Goal: Information Seeking & Learning: Learn about a topic

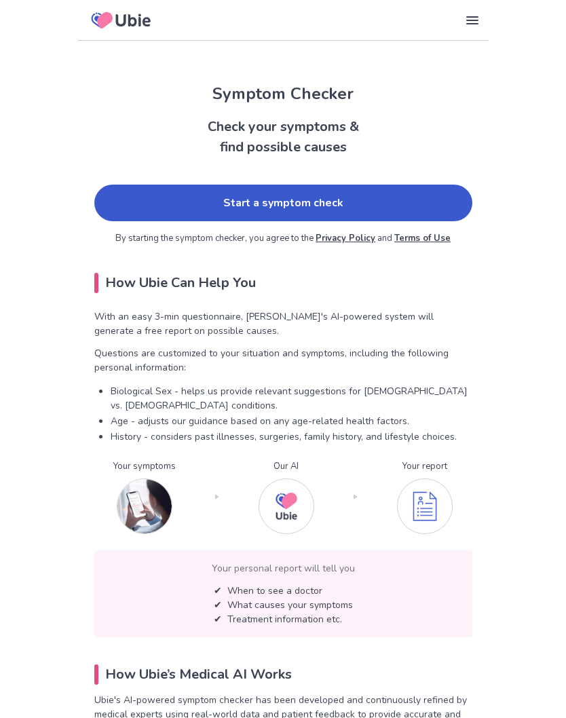
click at [354, 202] on link "Start a symptom check" at bounding box center [283, 203] width 378 height 37
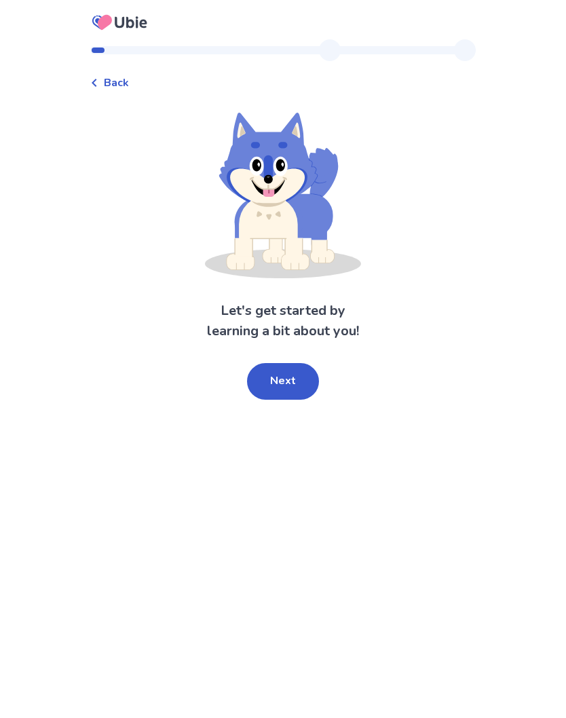
click at [299, 391] on button "Next" at bounding box center [283, 381] width 72 height 37
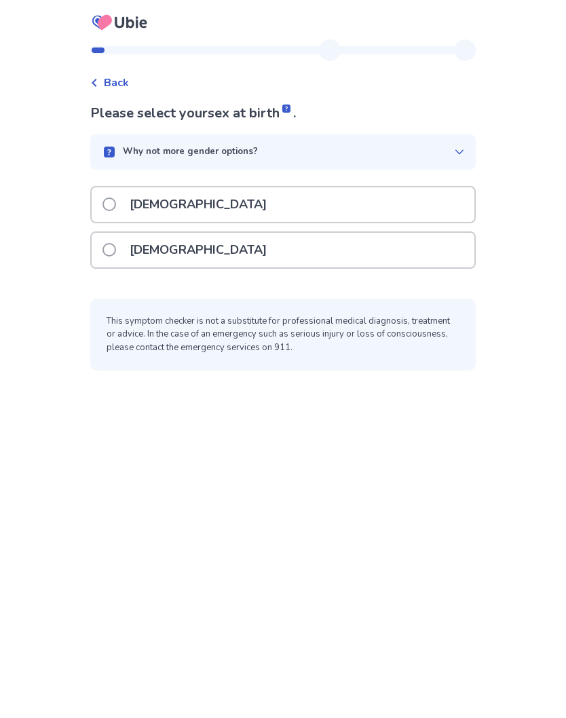
click at [126, 257] on label "[DEMOGRAPHIC_DATA]" at bounding box center [188, 250] width 172 height 35
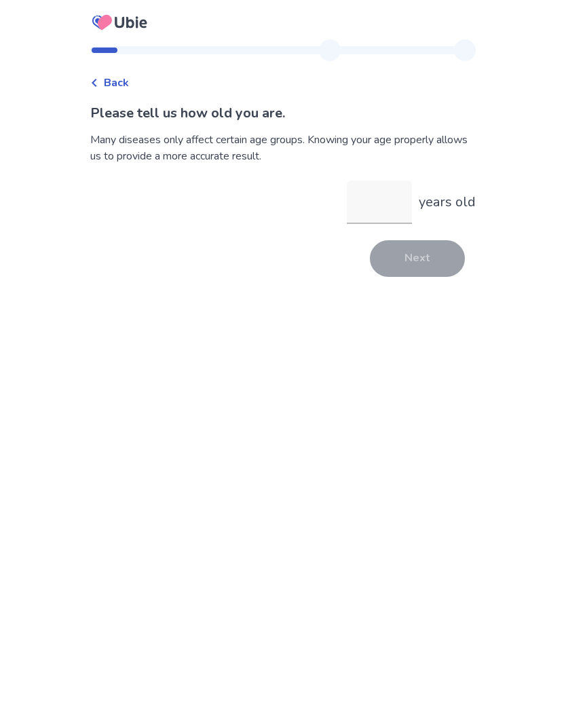
click at [388, 211] on input "years old" at bounding box center [379, 201] width 65 height 43
type input "**"
click at [427, 261] on button "Next" at bounding box center [417, 258] width 95 height 37
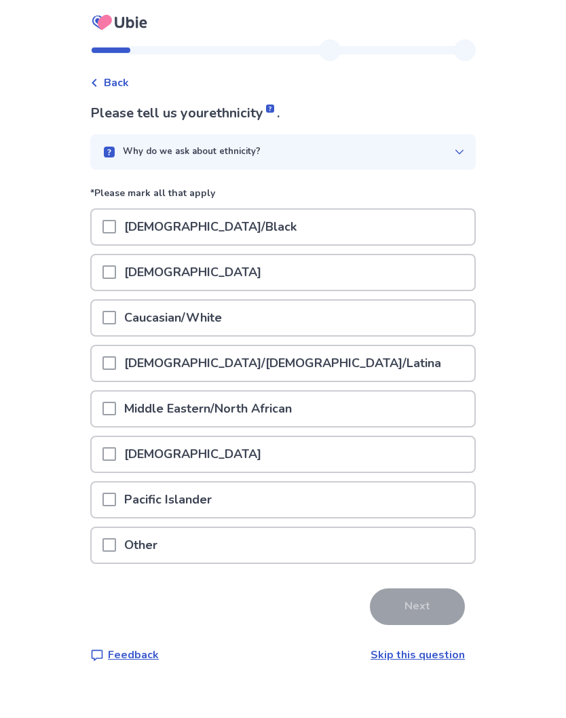
click at [116, 538] on span at bounding box center [109, 545] width 14 height 14
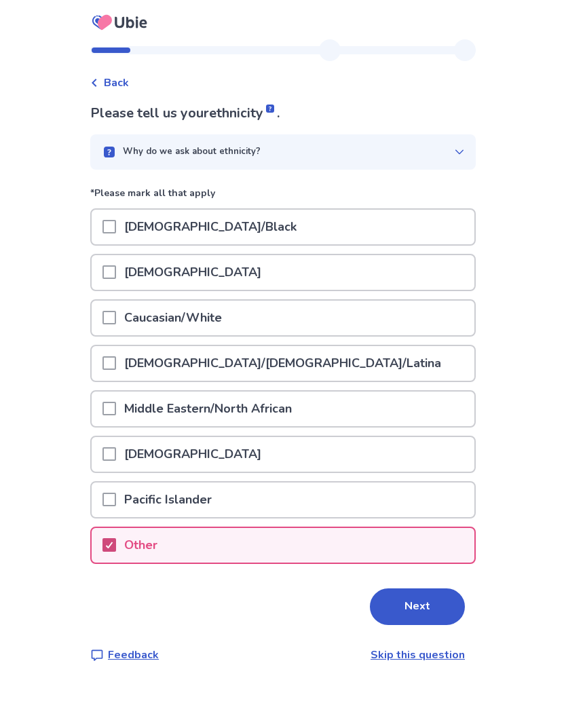
click at [424, 601] on button "Next" at bounding box center [417, 606] width 95 height 37
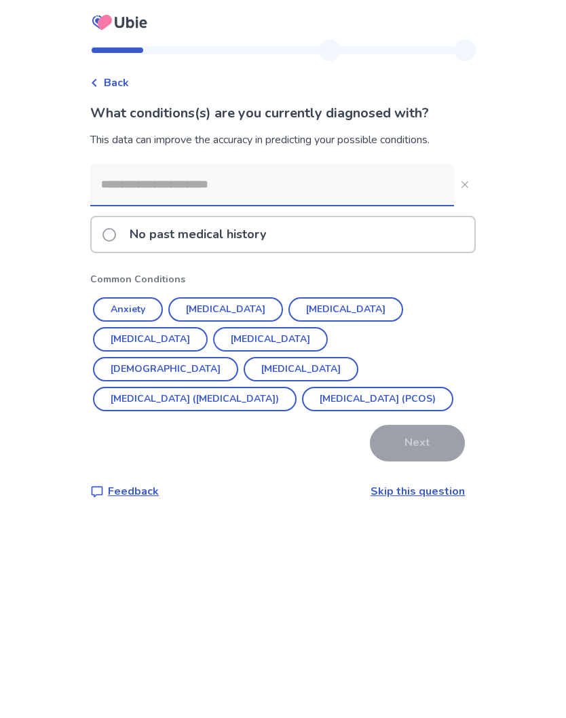
click at [332, 306] on button "[MEDICAL_DATA]" at bounding box center [345, 309] width 115 height 24
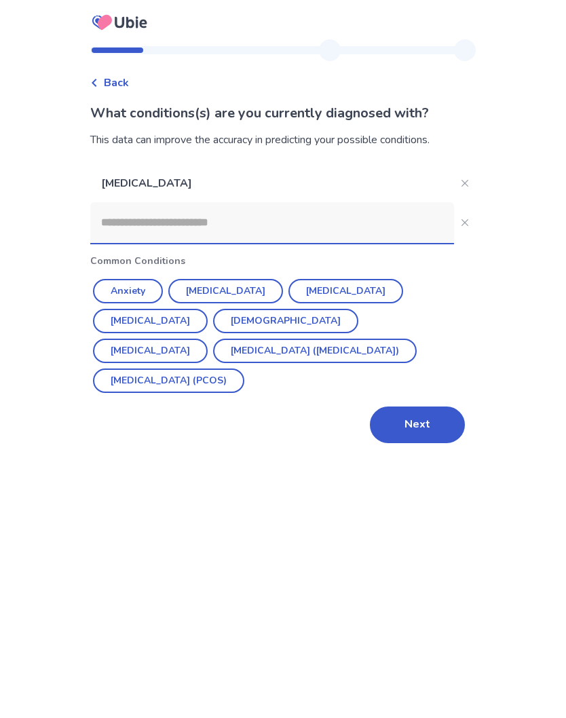
click at [339, 339] on button "[MEDICAL_DATA] ([MEDICAL_DATA])" at bounding box center [315, 351] width 204 height 24
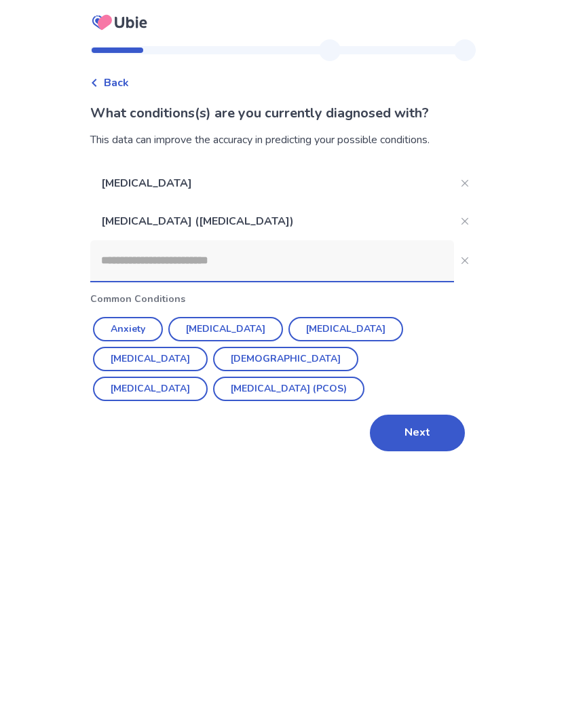
click at [186, 268] on input at bounding box center [272, 260] width 364 height 41
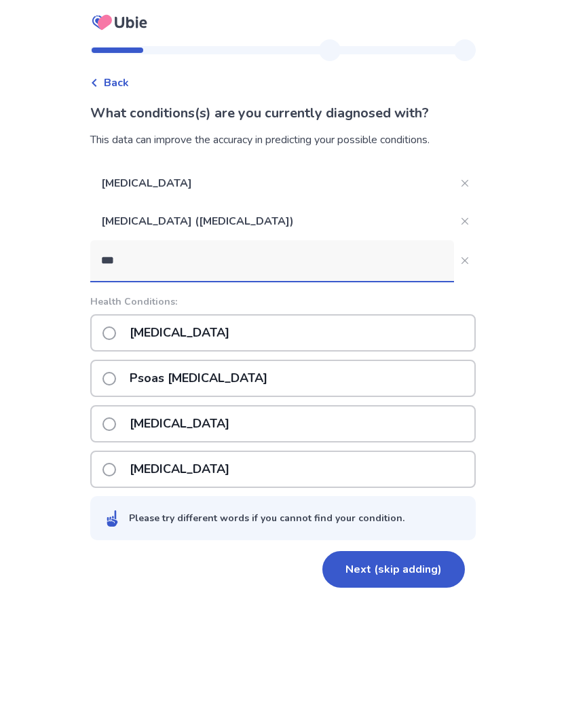
type input "***"
click at [116, 332] on span at bounding box center [109, 333] width 14 height 14
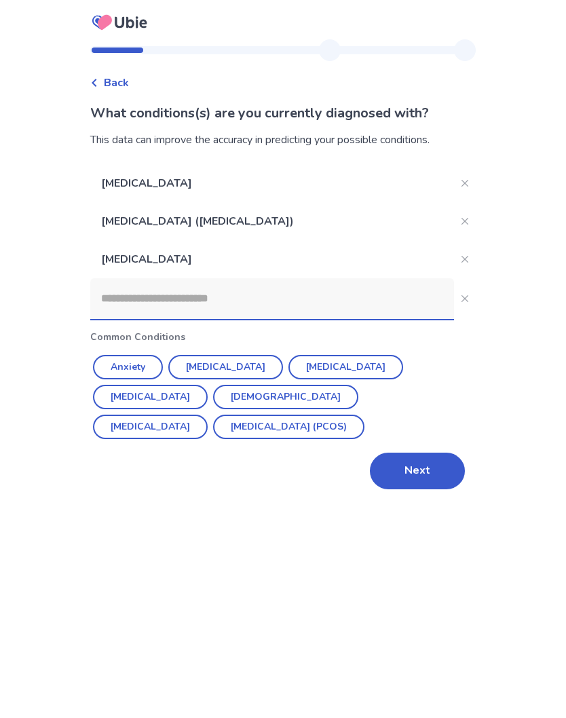
click at [132, 294] on input at bounding box center [272, 298] width 364 height 41
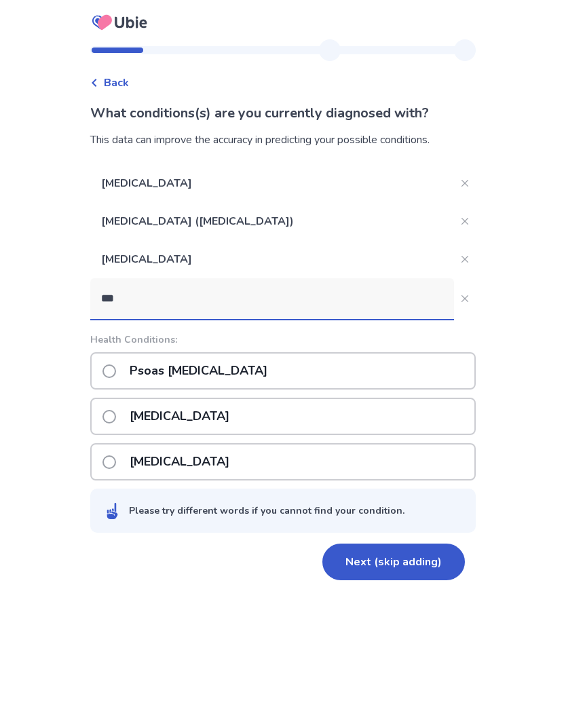
type input "****"
click at [199, 369] on p "[MEDICAL_DATA]" at bounding box center [179, 371] width 116 height 35
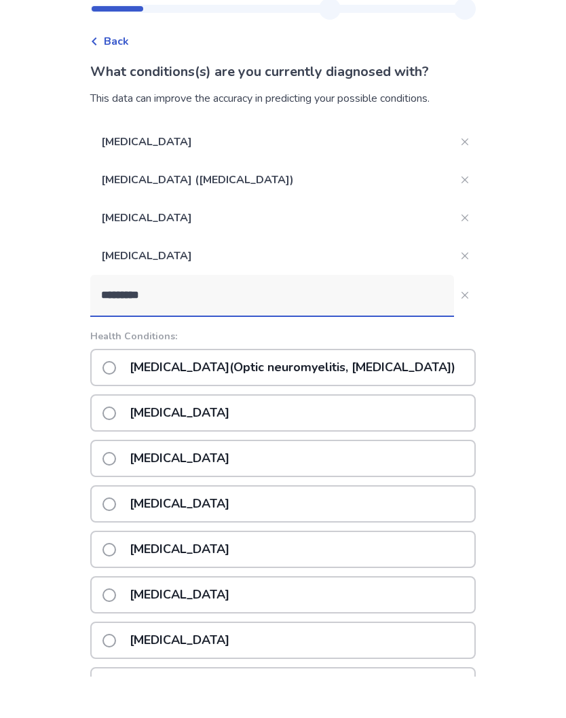
type input "**********"
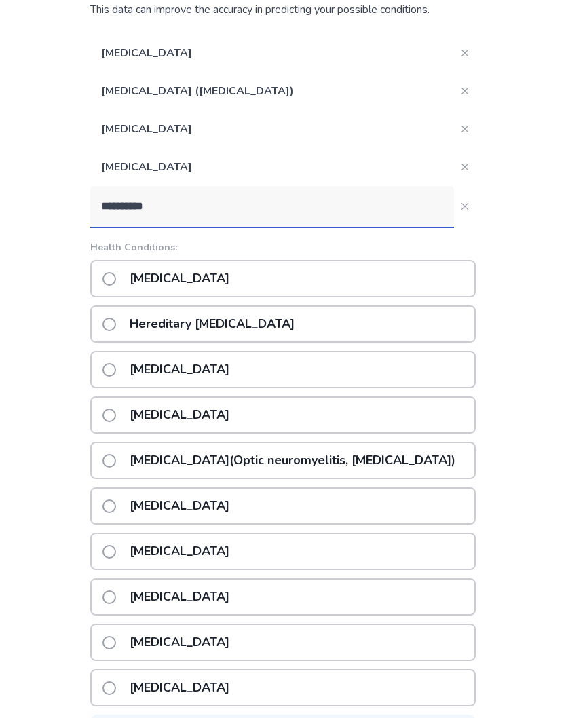
scroll to position [128, 0]
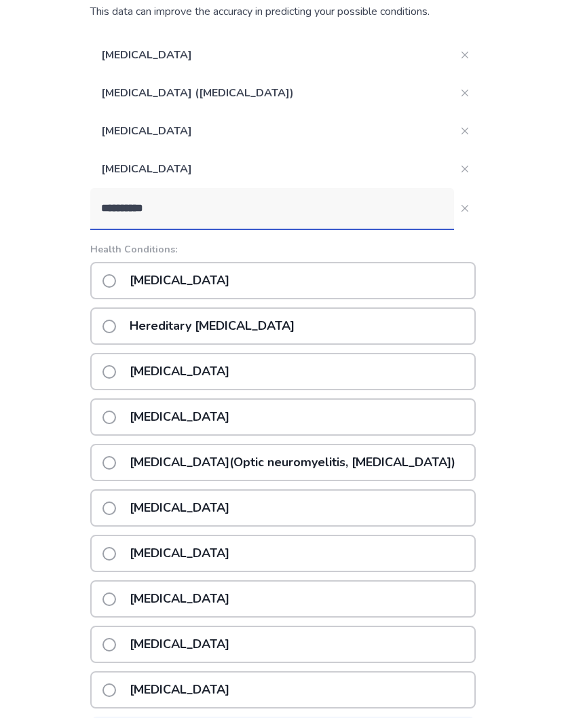
click at [130, 282] on p "[MEDICAL_DATA]" at bounding box center [179, 280] width 116 height 35
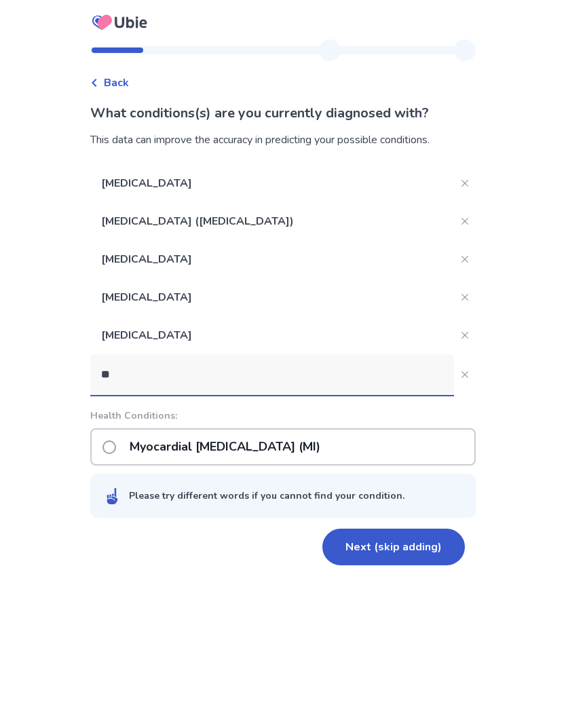
type input "***"
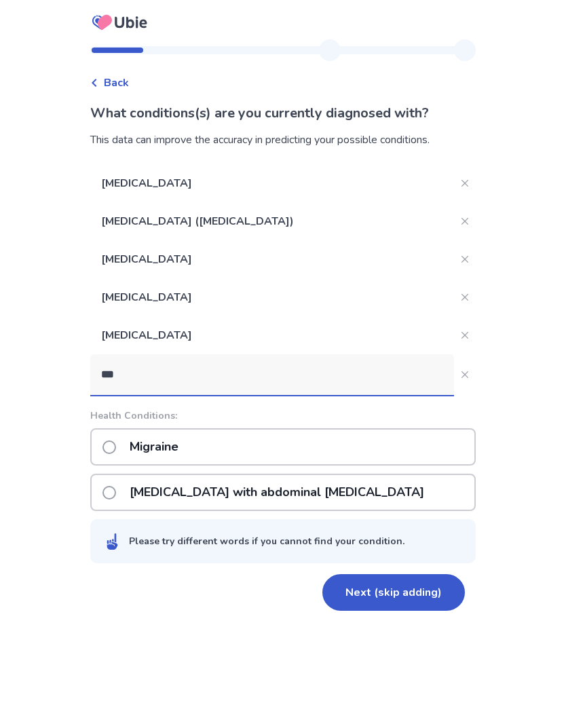
click at [183, 449] on p "Migraine" at bounding box center [153, 447] width 65 height 35
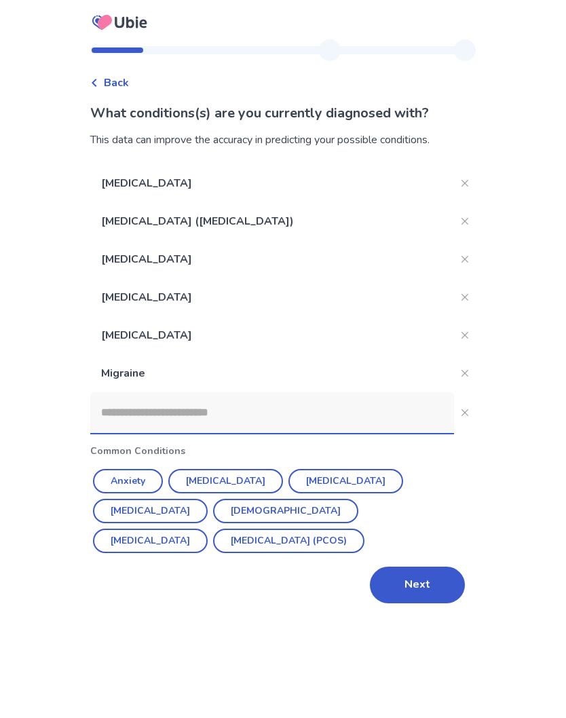
click at [149, 478] on button "Anxiety" at bounding box center [128, 481] width 70 height 24
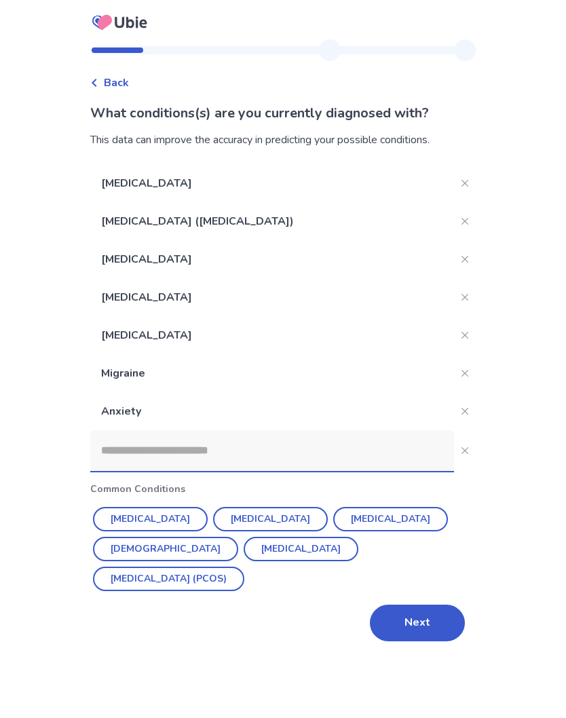
click at [449, 605] on button "Next" at bounding box center [417, 623] width 95 height 37
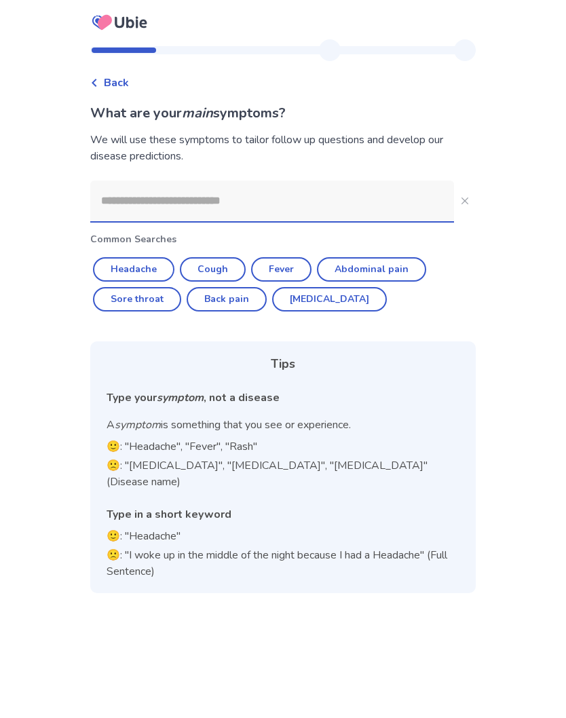
click at [212, 211] on input at bounding box center [272, 200] width 364 height 41
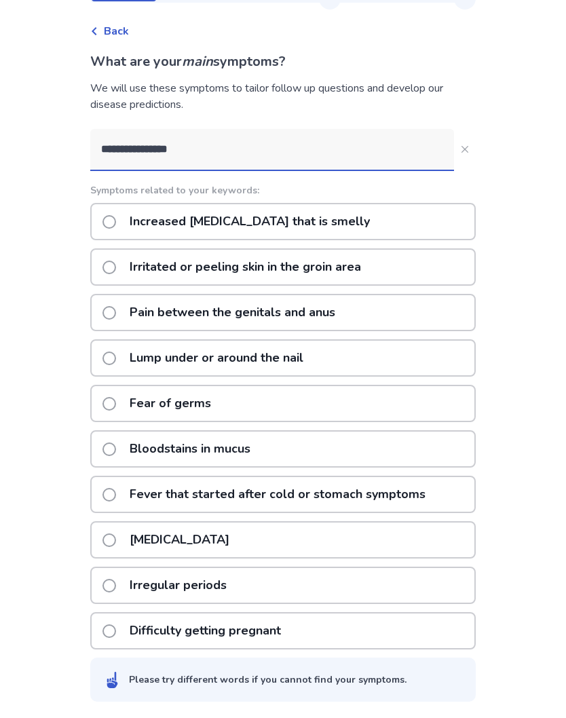
scroll to position [53, 0]
click at [206, 142] on input "**********" at bounding box center [272, 149] width 364 height 41
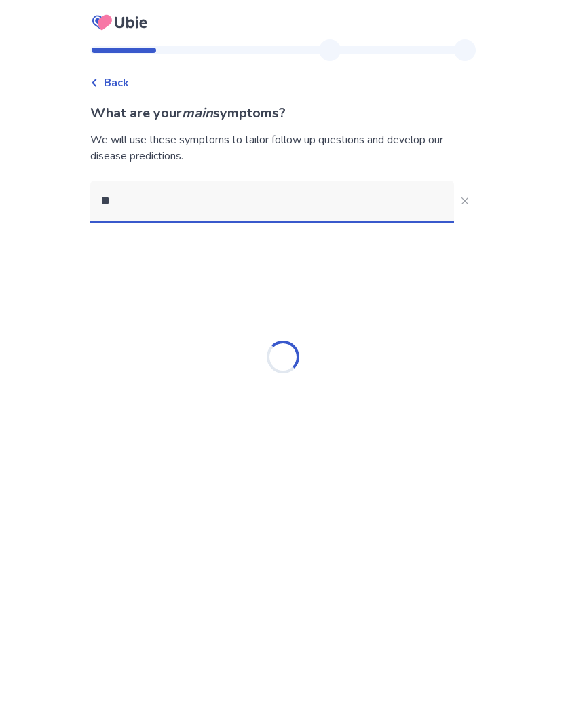
type input "*"
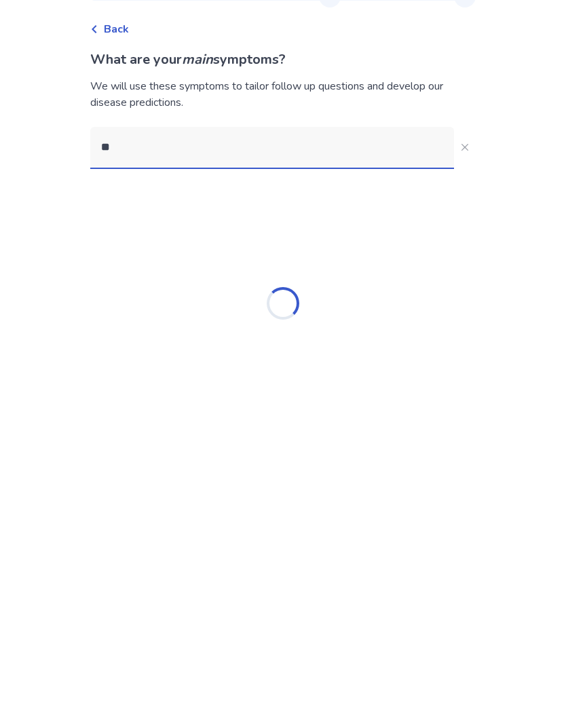
type input "*"
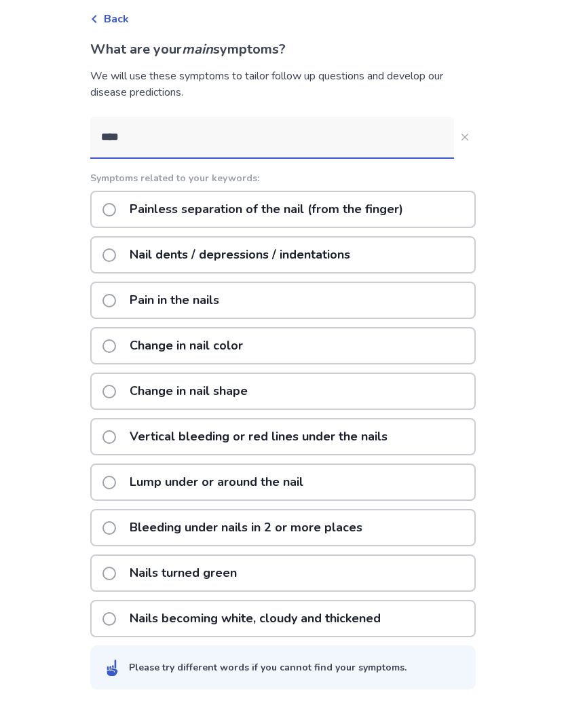
type input "****"
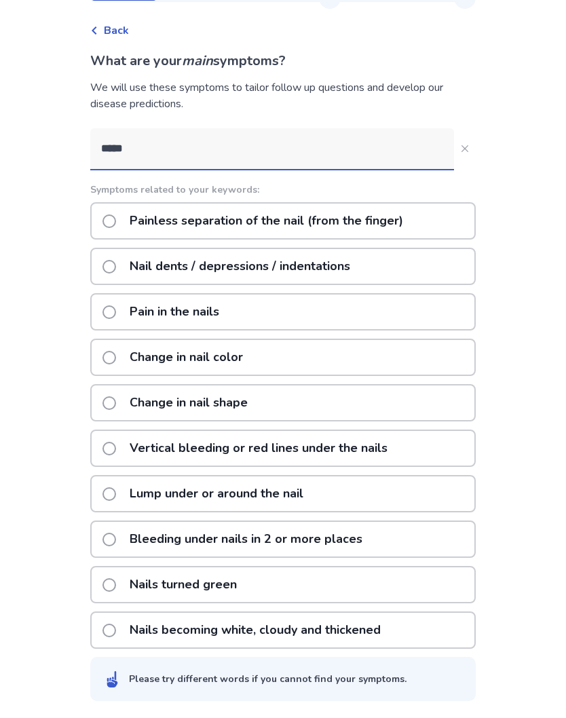
click at [116, 579] on span at bounding box center [109, 586] width 14 height 14
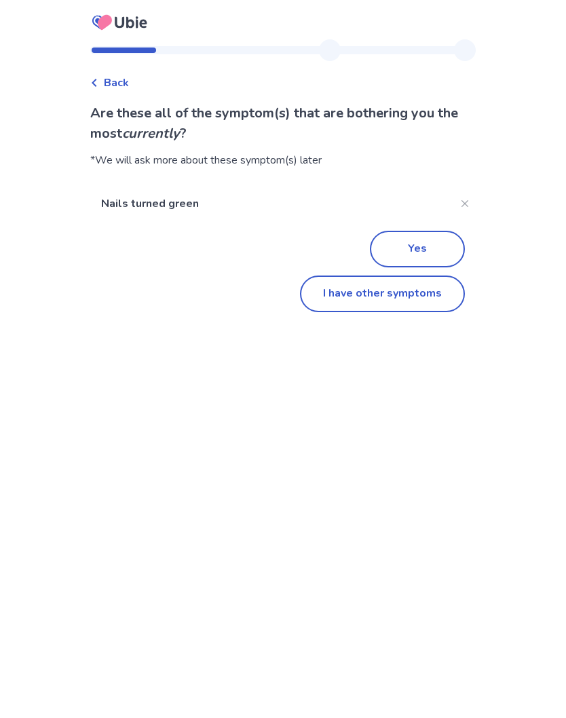
click at [127, 83] on span "Back" at bounding box center [116, 83] width 25 height 16
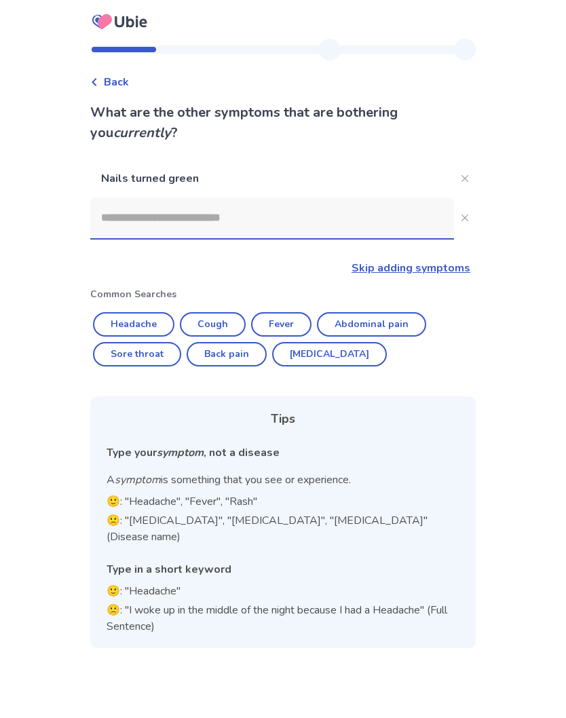
click at [175, 198] on input at bounding box center [272, 218] width 364 height 41
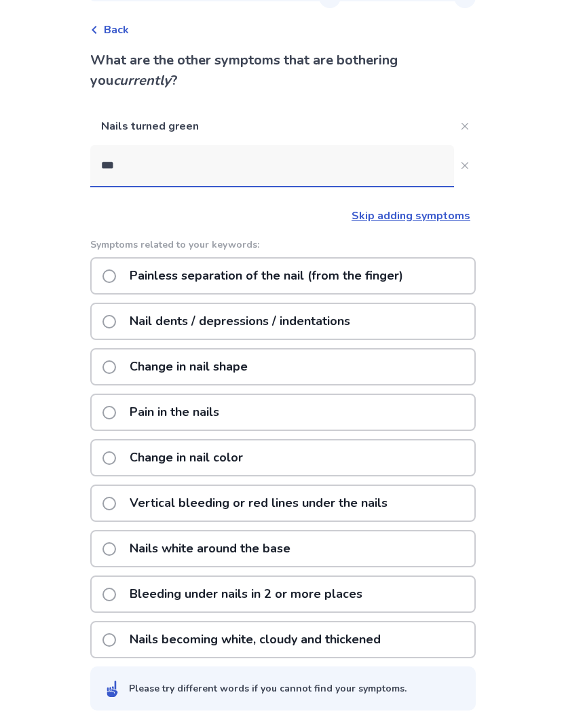
type input "****"
click at [116, 366] on span at bounding box center [109, 367] width 14 height 14
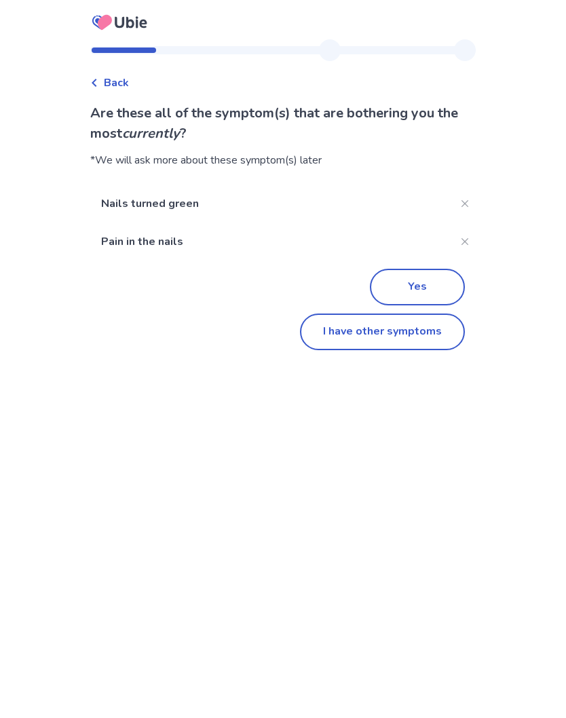
click at [344, 333] on button "I have other symptoms" at bounding box center [382, 331] width 165 height 37
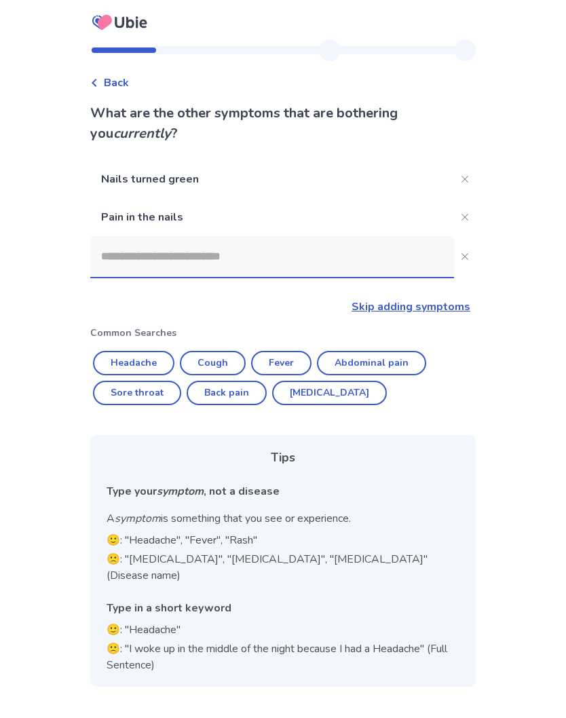
scroll to position [52, 0]
click at [166, 236] on input at bounding box center [272, 256] width 364 height 41
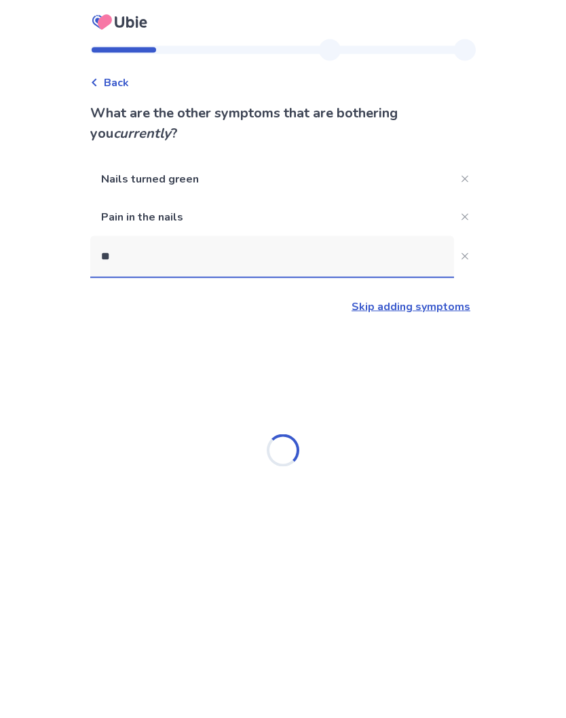
type input "*"
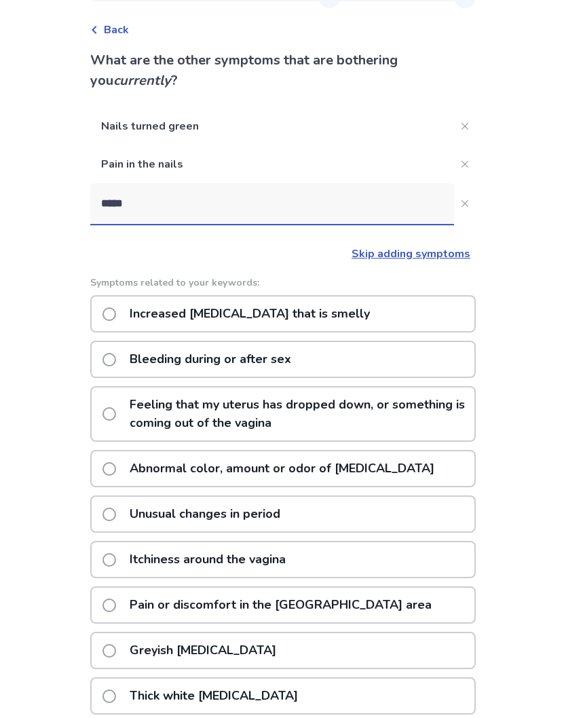
type input "******"
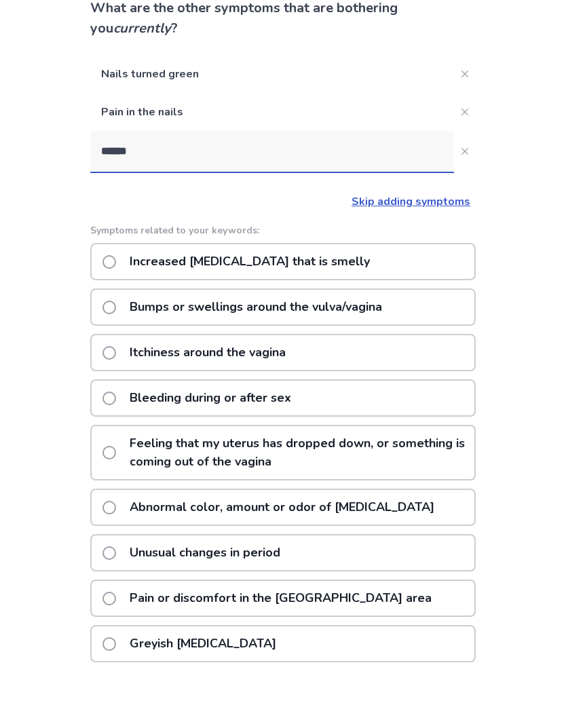
click at [116, 399] on span at bounding box center [109, 406] width 14 height 14
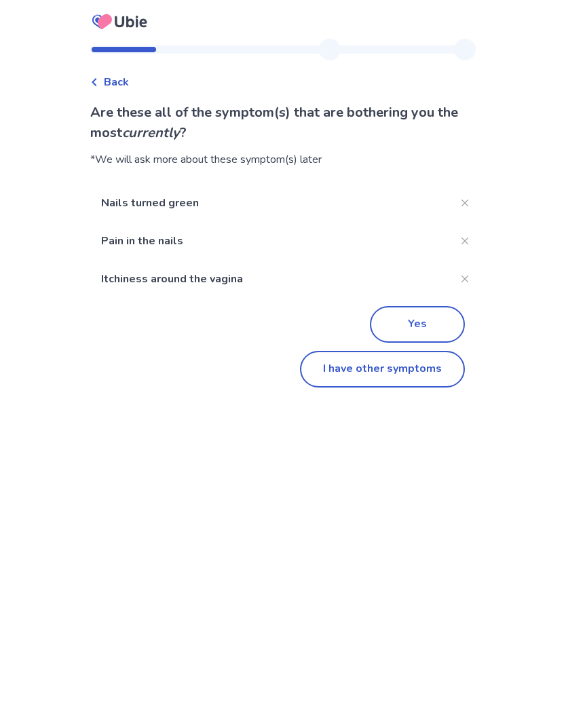
click at [394, 371] on button "I have other symptoms" at bounding box center [382, 369] width 165 height 37
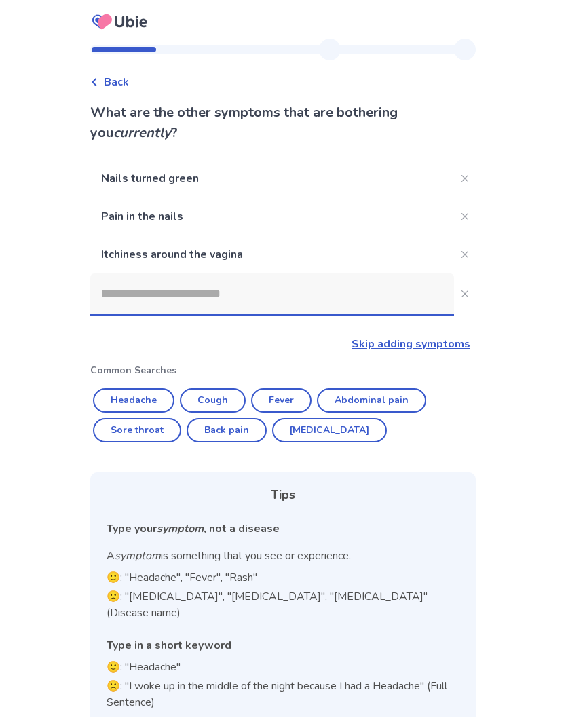
scroll to position [53, 0]
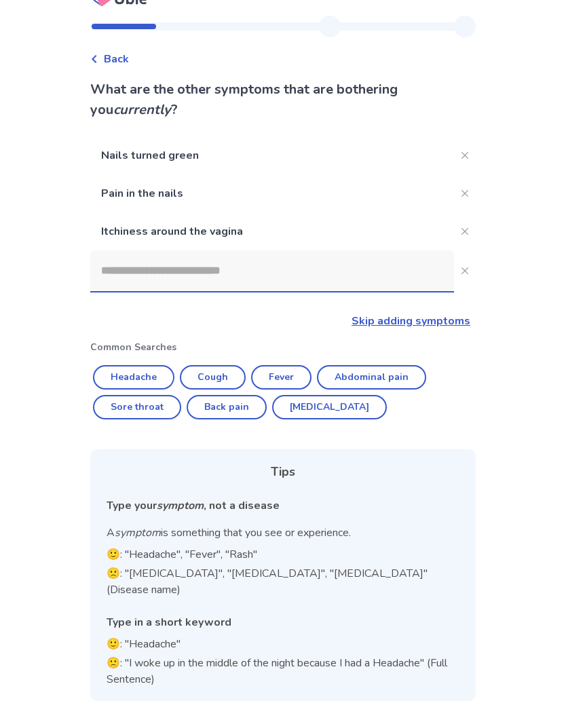
click at [180, 251] on input at bounding box center [272, 271] width 364 height 41
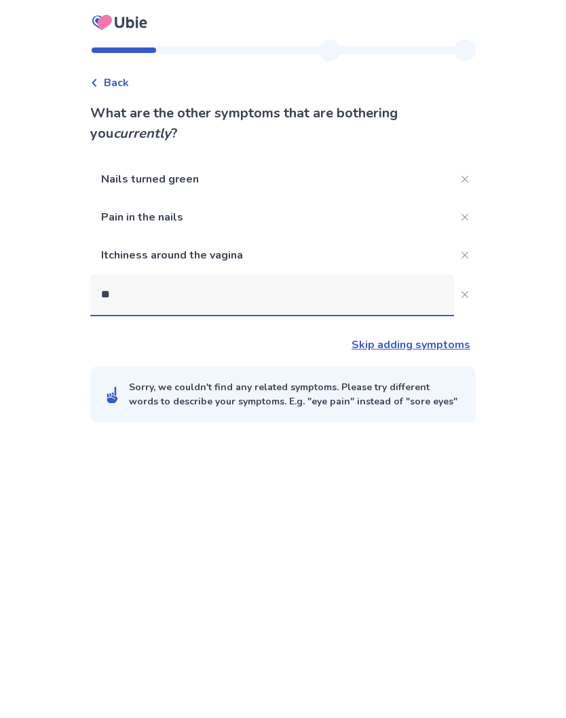
type input "***"
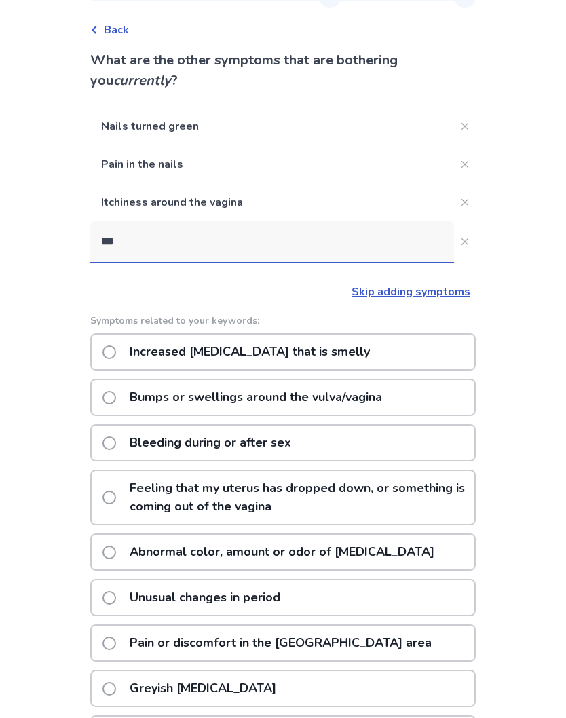
click at [116, 442] on span at bounding box center [109, 443] width 14 height 14
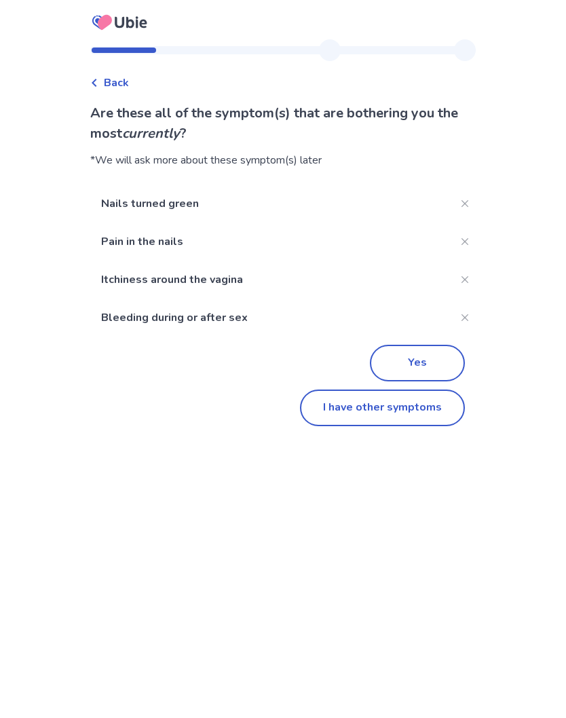
click at [392, 410] on button "I have other symptoms" at bounding box center [382, 407] width 165 height 37
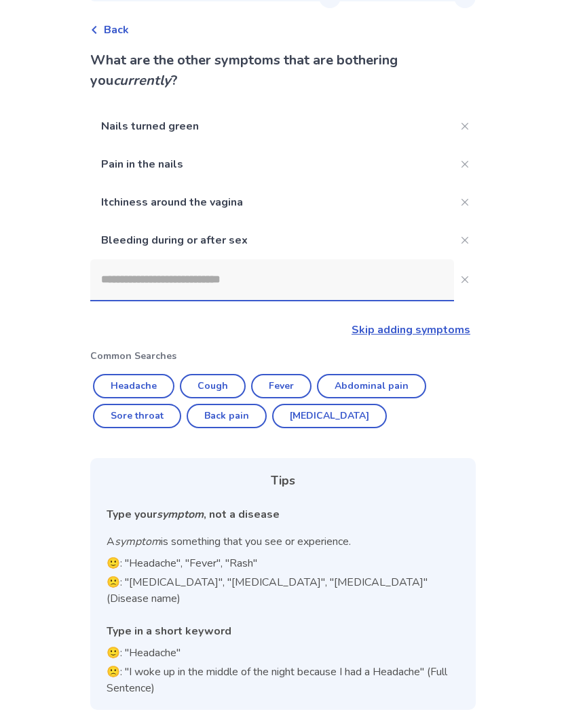
click at [232, 421] on button "Back pain" at bounding box center [227, 416] width 80 height 24
type input "*********"
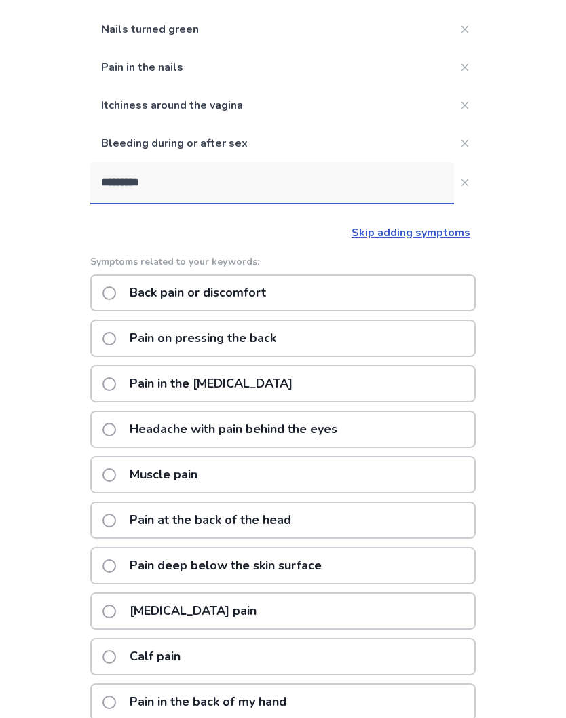
scroll to position [168, 0]
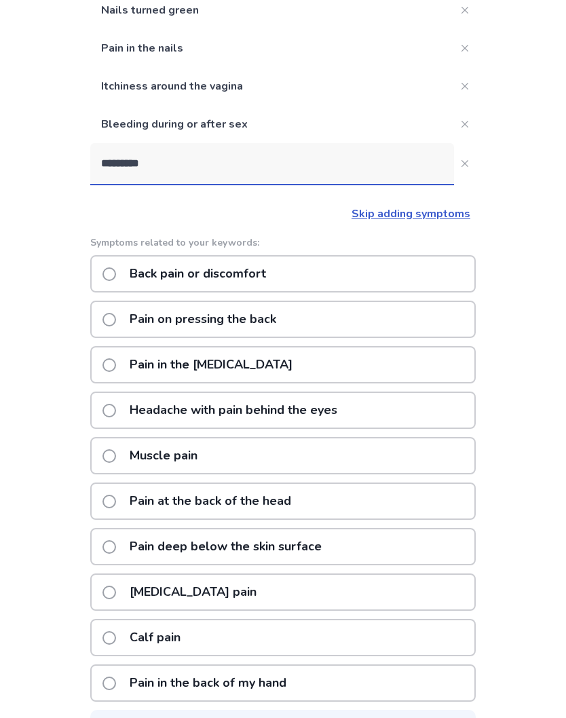
click at [116, 274] on span at bounding box center [109, 275] width 14 height 14
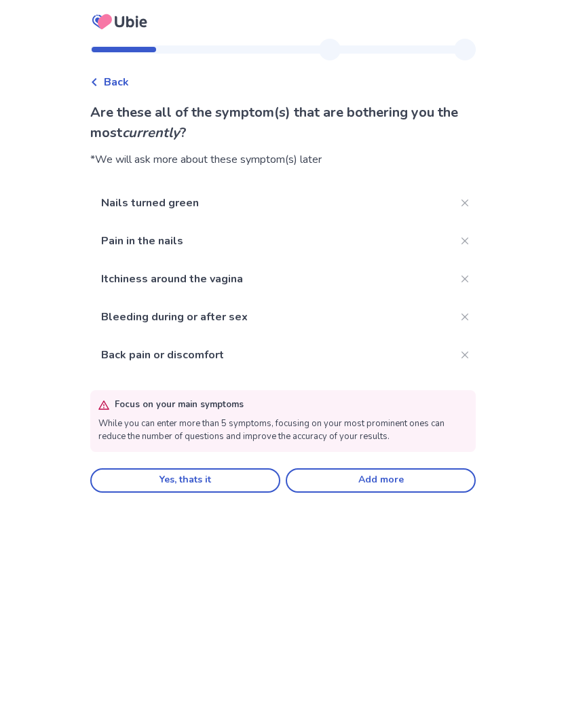
click at [351, 491] on button "Add more" at bounding box center [381, 481] width 190 height 24
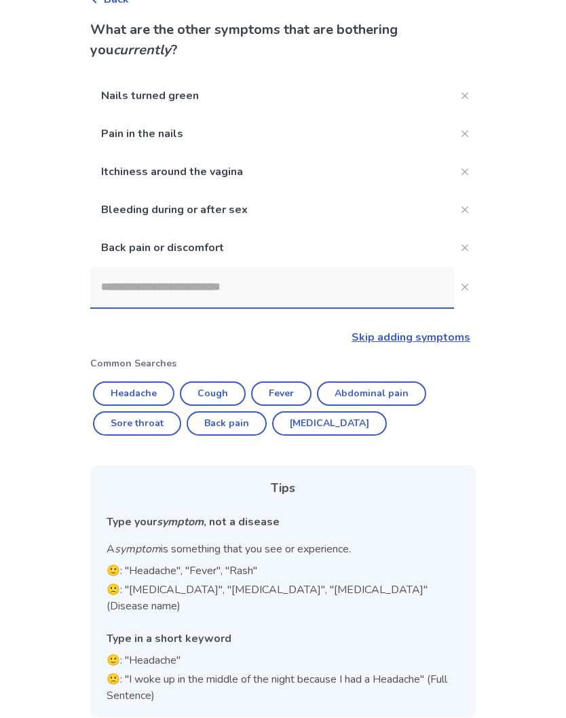
click at [427, 334] on link "Skip adding symptoms" at bounding box center [410, 337] width 119 height 15
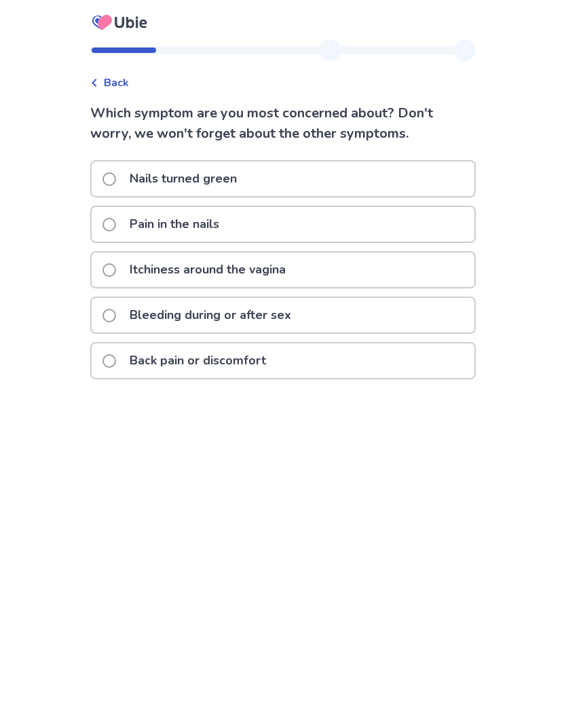
click at [118, 186] on label "Nails turned green" at bounding box center [173, 178] width 142 height 35
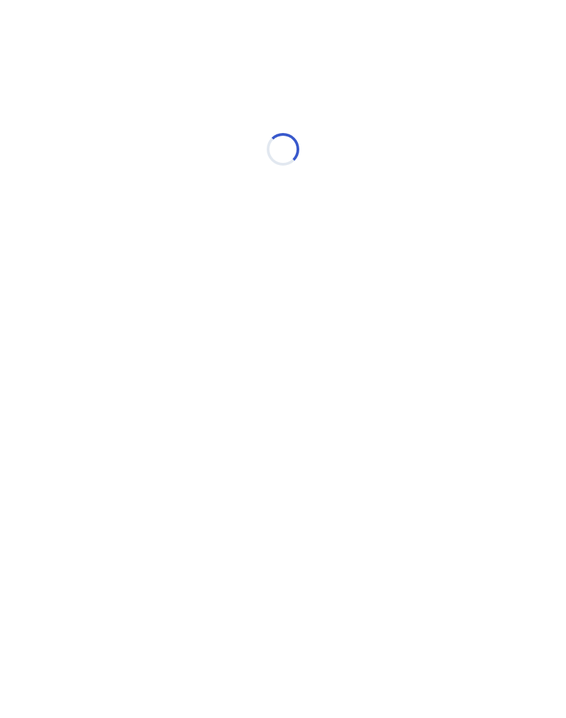
scroll to position [0, 0]
click at [123, 228] on div "Loading..." at bounding box center [282, 149] width 385 height 271
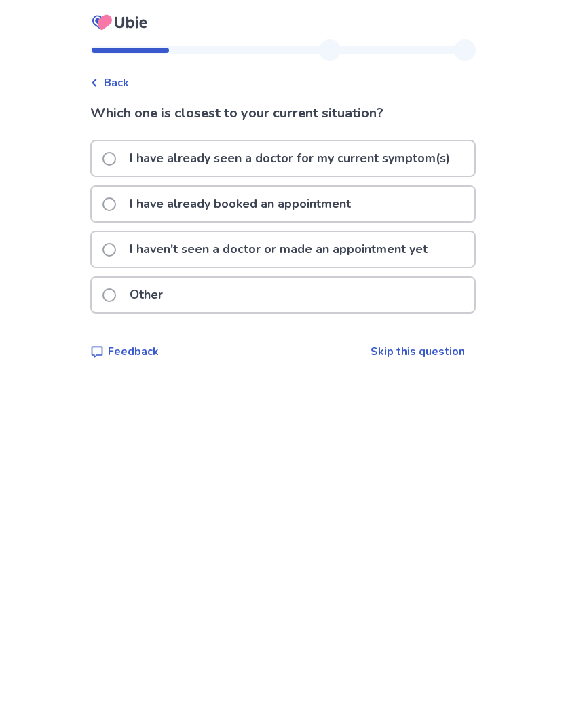
click at [128, 81] on span "Back" at bounding box center [116, 83] width 25 height 16
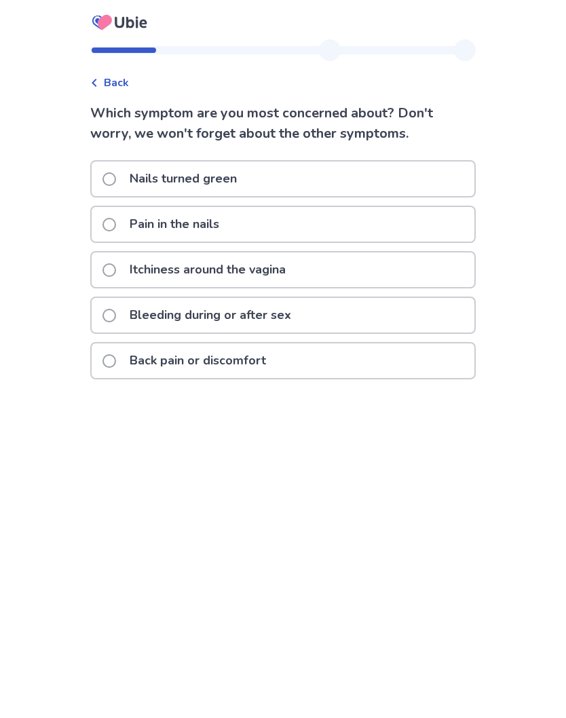
click at [116, 311] on span at bounding box center [109, 316] width 14 height 14
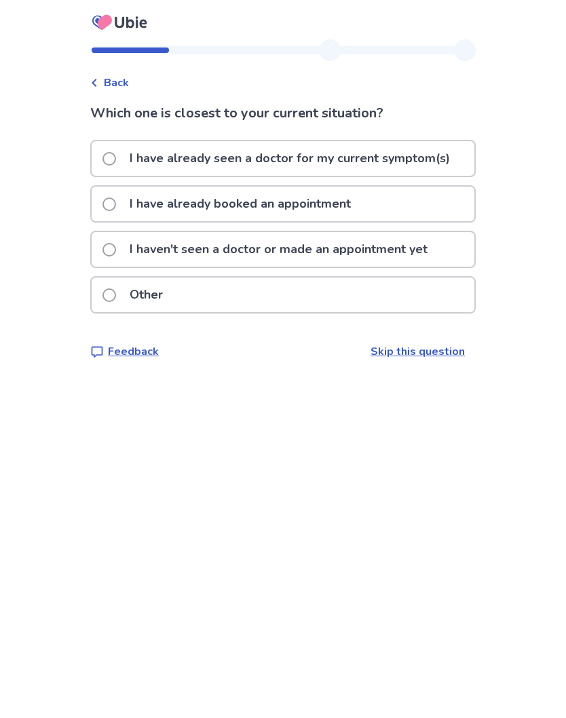
click at [127, 248] on label "I haven't seen a doctor or made an appointment yet" at bounding box center [268, 249] width 333 height 35
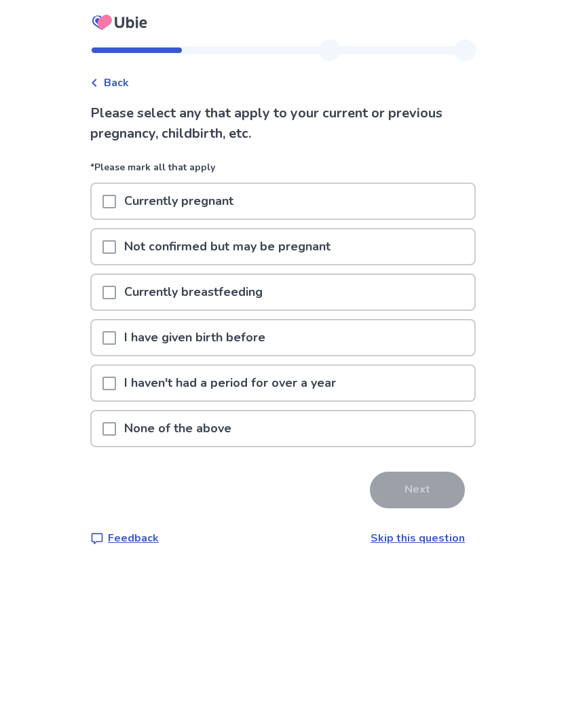
click at [115, 432] on span at bounding box center [109, 429] width 14 height 14
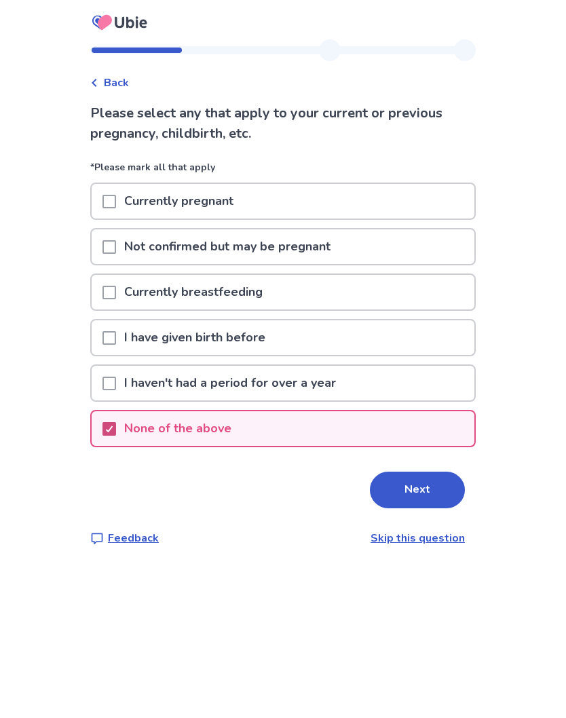
click at [116, 419] on div at bounding box center [109, 428] width 14 height 35
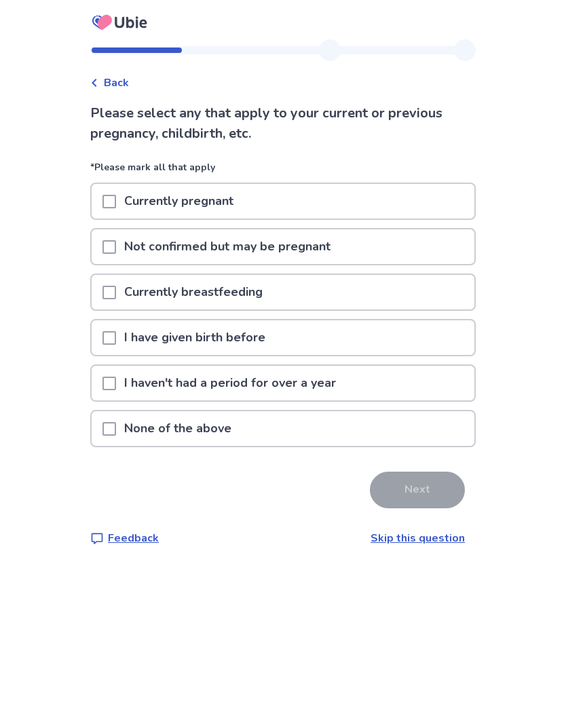
click at [113, 338] on span at bounding box center [109, 338] width 14 height 14
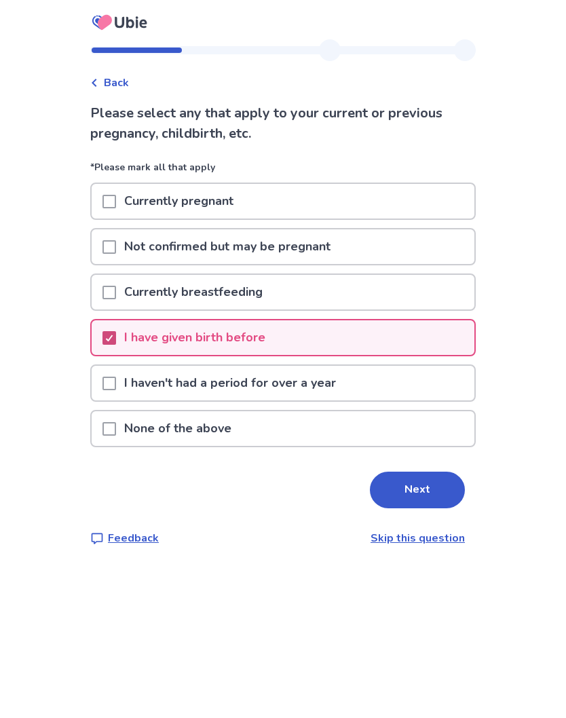
click at [419, 480] on button "Next" at bounding box center [417, 490] width 95 height 37
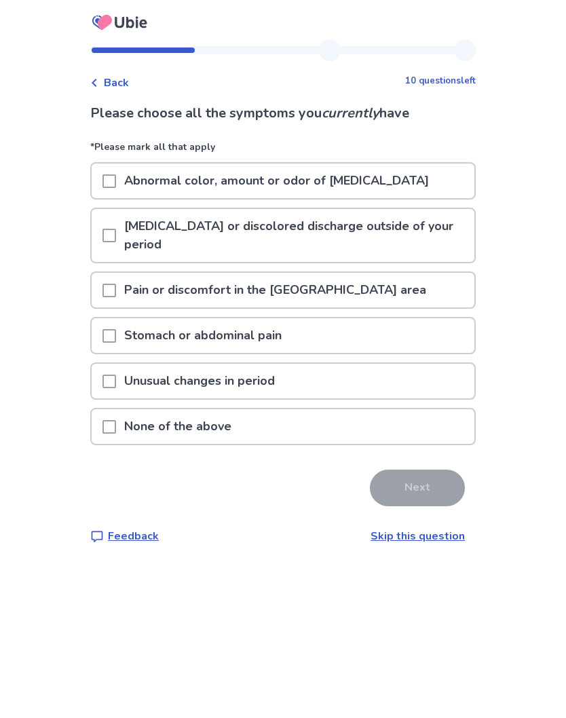
click at [116, 286] on span at bounding box center [109, 291] width 14 height 14
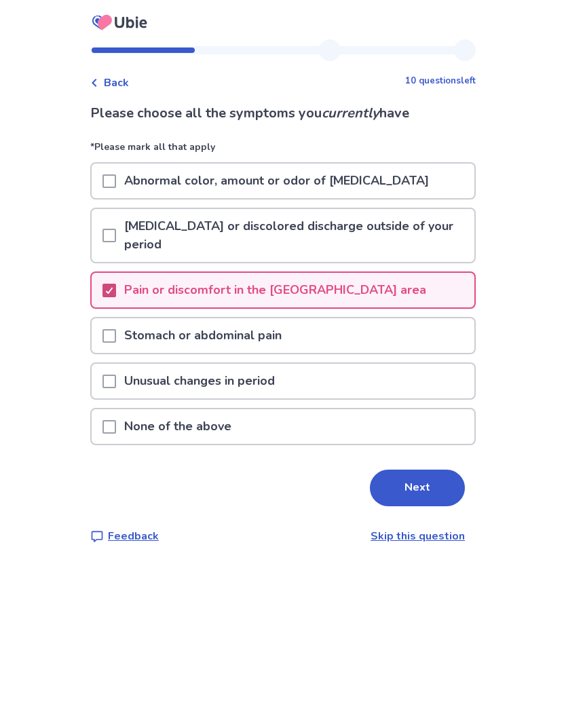
click at [116, 328] on div at bounding box center [109, 335] width 14 height 35
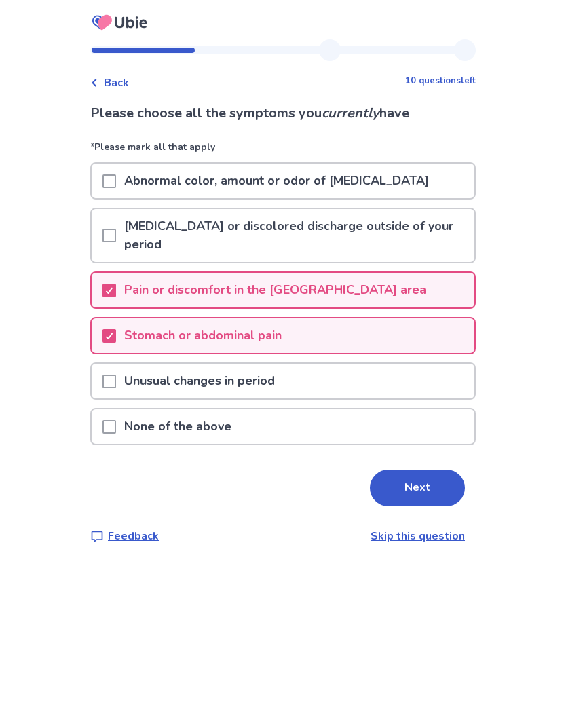
click at [400, 484] on button "Next" at bounding box center [417, 488] width 95 height 37
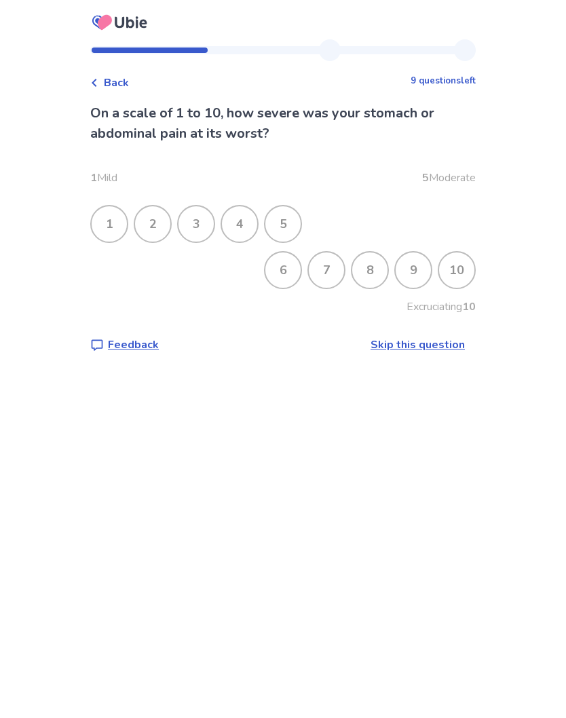
click at [373, 262] on div "8" at bounding box center [369, 269] width 35 height 35
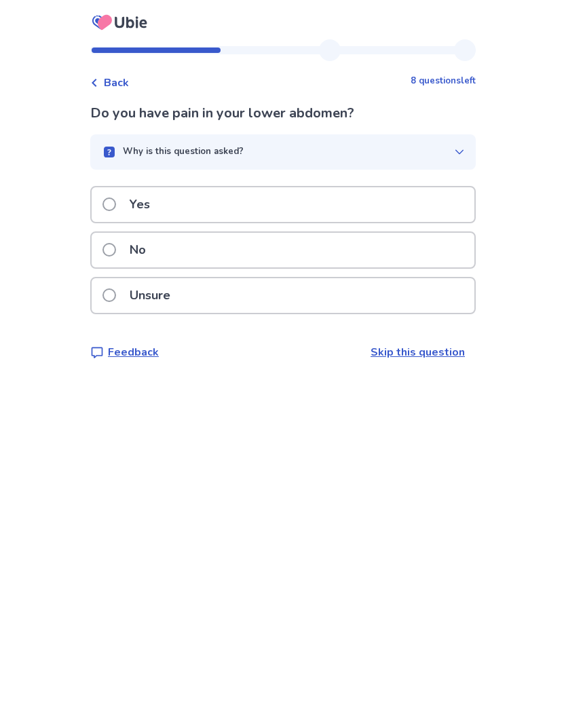
click at [132, 189] on p "Yes" at bounding box center [139, 204] width 37 height 35
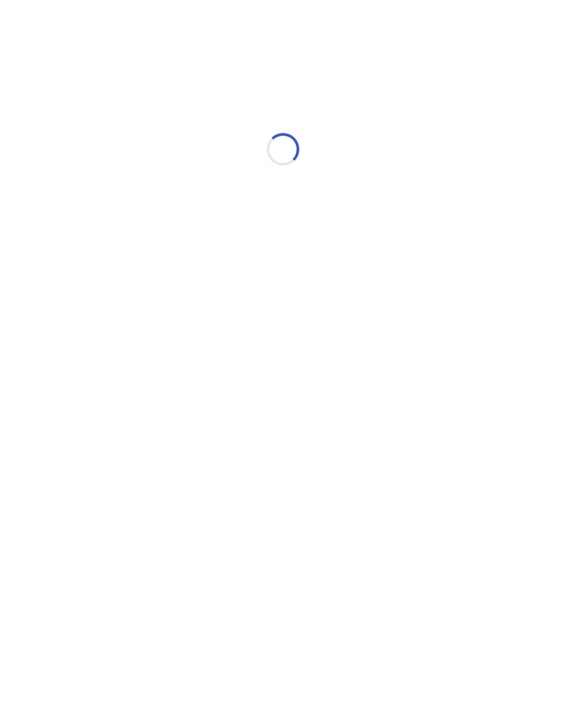
select select "*"
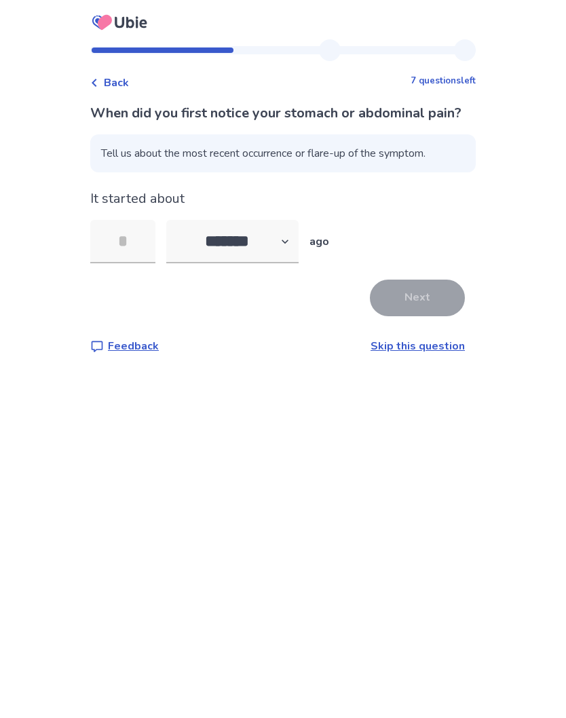
click at [153, 252] on input "tel" at bounding box center [122, 241] width 65 height 43
type input "**"
click at [421, 314] on button "Next" at bounding box center [417, 298] width 95 height 37
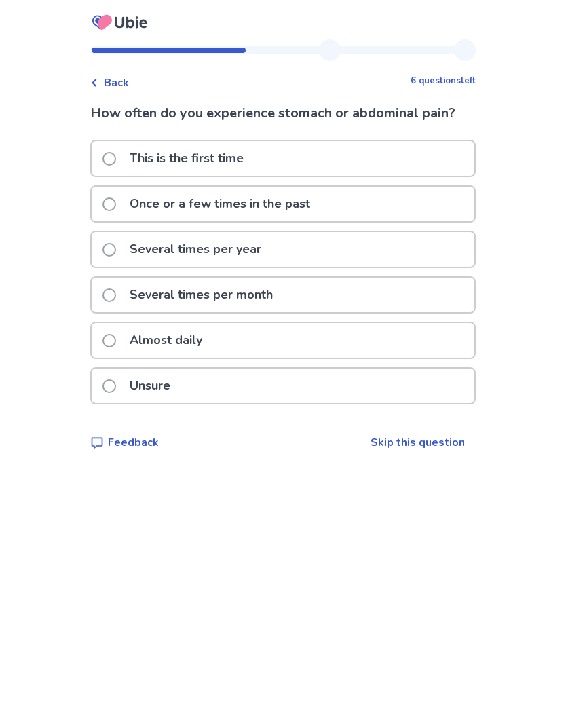
click at [116, 338] on span at bounding box center [109, 341] width 14 height 14
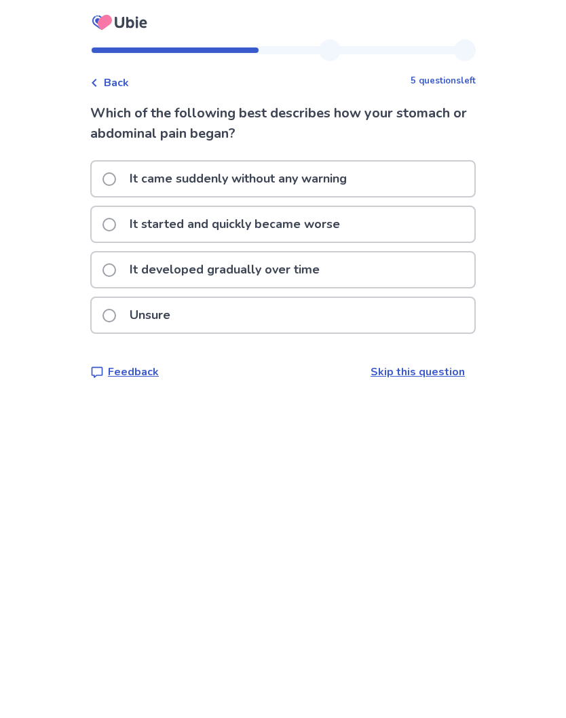
click at [121, 216] on label "It started and quickly became worse" at bounding box center [225, 224] width 246 height 35
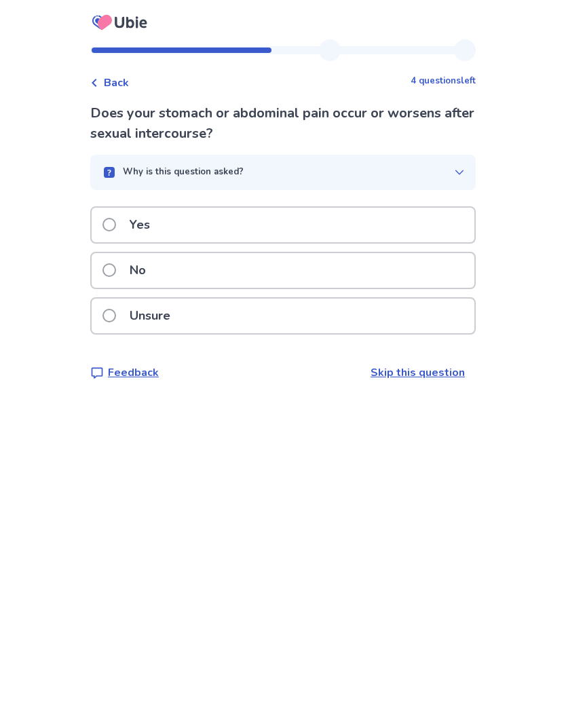
click at [121, 216] on label "Yes" at bounding box center [130, 225] width 56 height 35
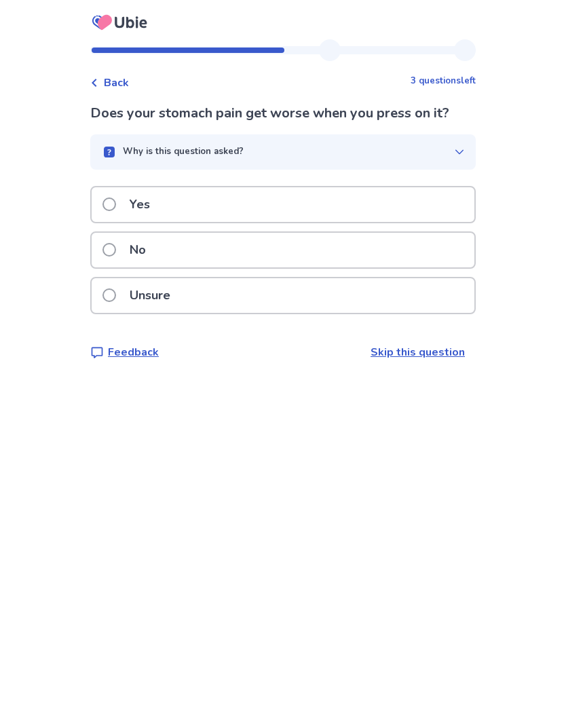
click at [125, 199] on label "Yes" at bounding box center [130, 204] width 56 height 35
click at [116, 204] on span at bounding box center [109, 204] width 14 height 14
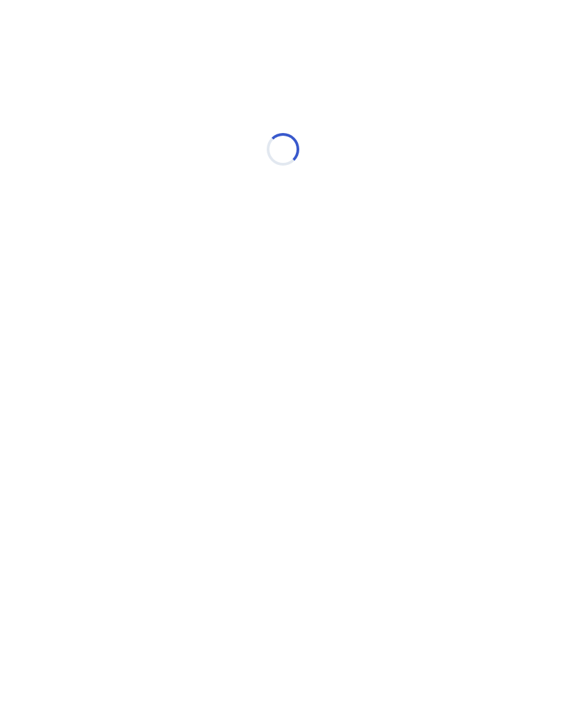
select select "*"
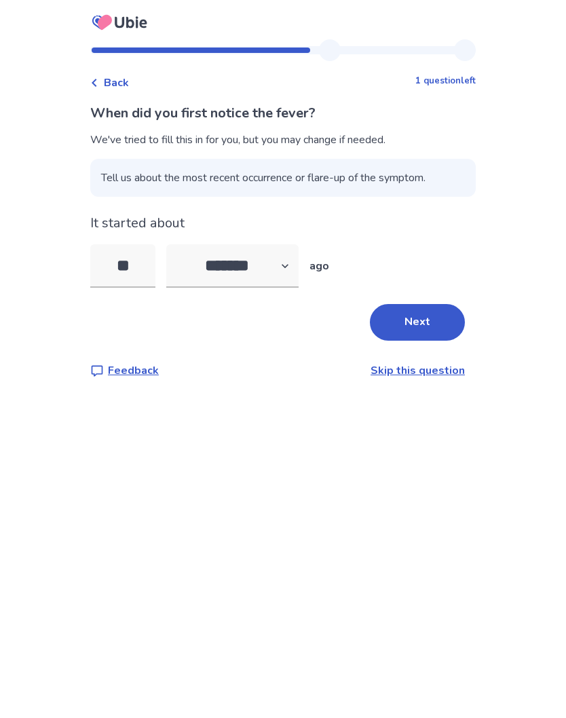
click at [147, 259] on input "**" at bounding box center [122, 265] width 65 height 43
type input "*"
click at [424, 317] on button "Next" at bounding box center [417, 322] width 95 height 37
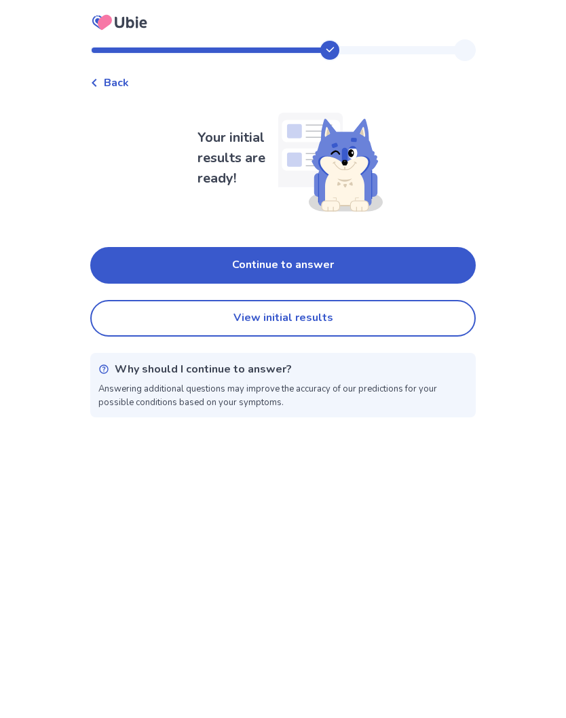
click at [324, 254] on button "Continue to answer" at bounding box center [282, 265] width 385 height 37
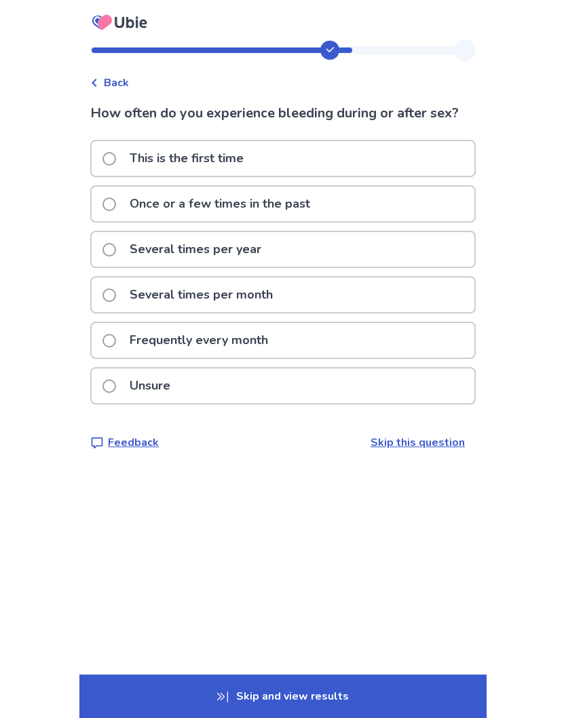
click at [126, 295] on label "Several times per month" at bounding box center [191, 295] width 178 height 35
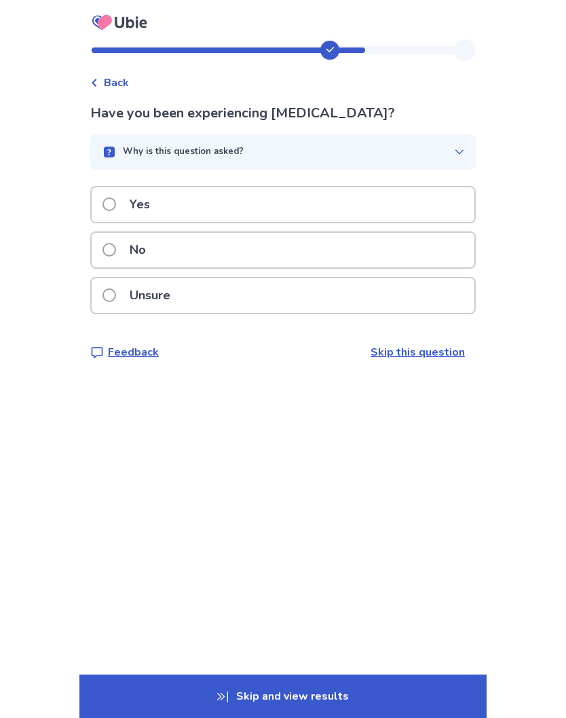
click at [125, 199] on label "Yes" at bounding box center [130, 204] width 56 height 35
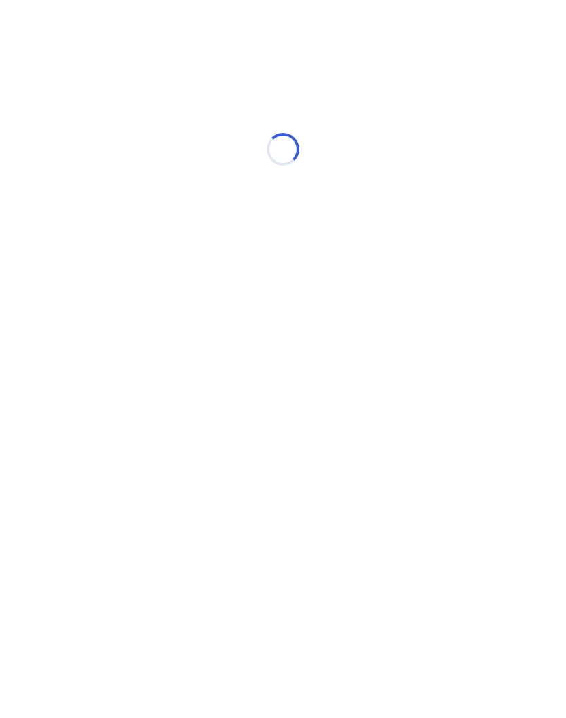
select select "*"
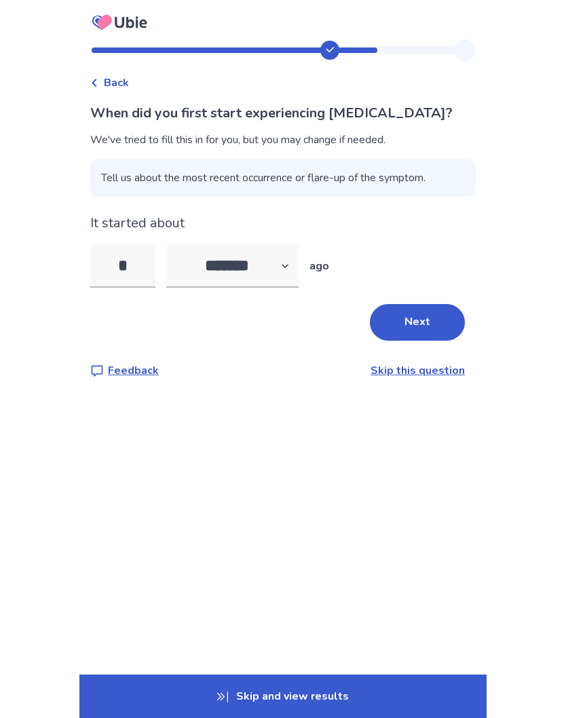
click at [146, 266] on input "*" at bounding box center [122, 265] width 65 height 43
type input "**"
click at [424, 322] on button "Next" at bounding box center [417, 322] width 95 height 37
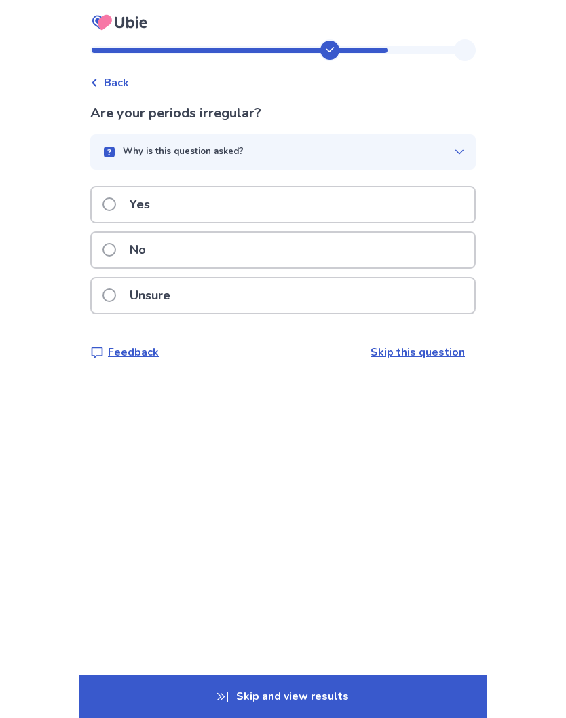
click at [116, 253] on span at bounding box center [109, 250] width 14 height 14
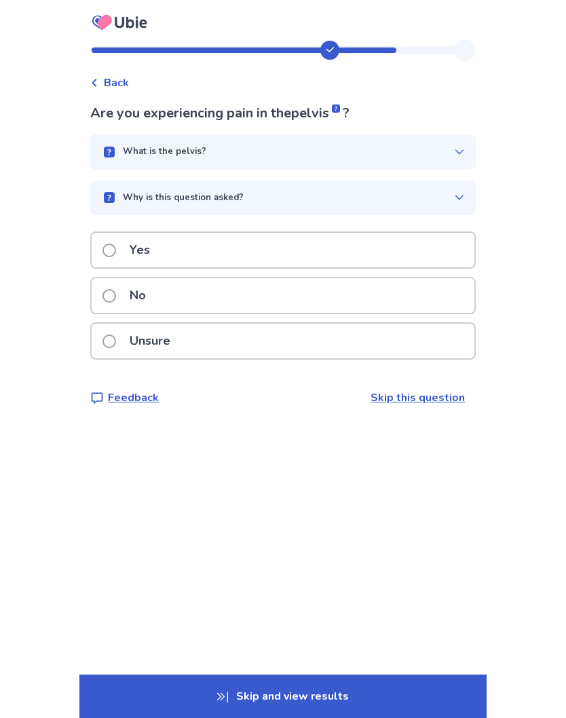
click at [128, 256] on label "Yes" at bounding box center [130, 250] width 56 height 35
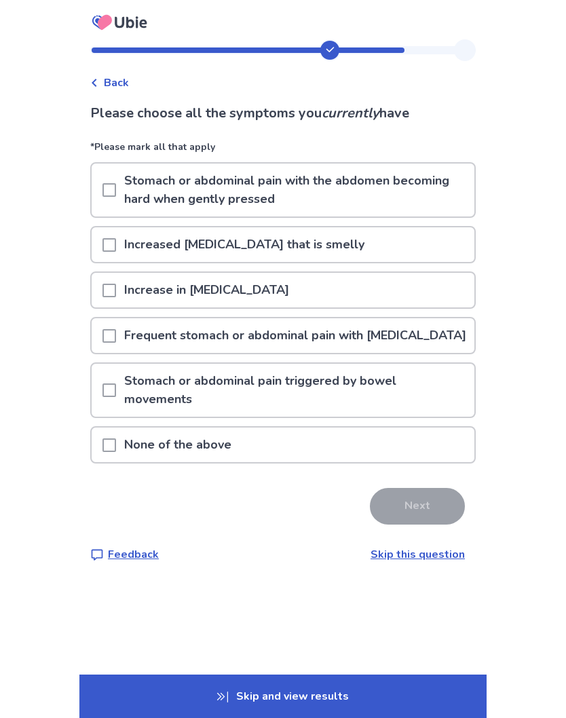
click at [115, 343] on span at bounding box center [109, 336] width 14 height 14
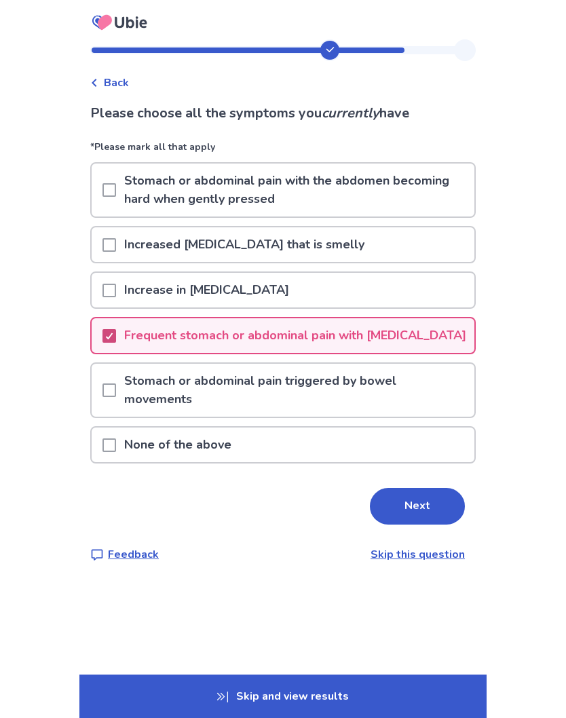
click at [413, 525] on button "Next" at bounding box center [417, 506] width 95 height 37
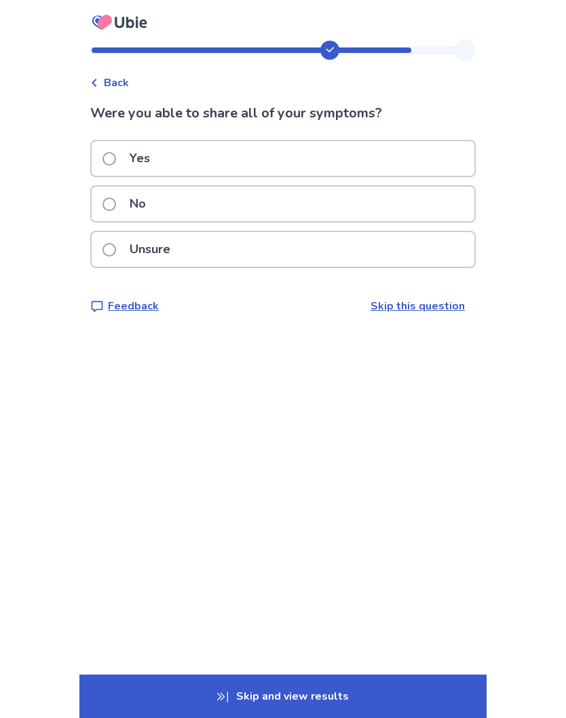
click at [116, 157] on span at bounding box center [109, 159] width 14 height 14
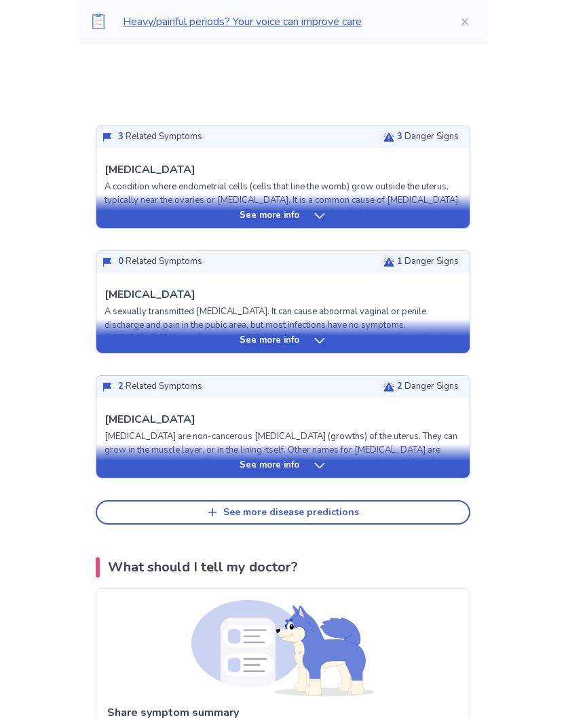
scroll to position [915, 0]
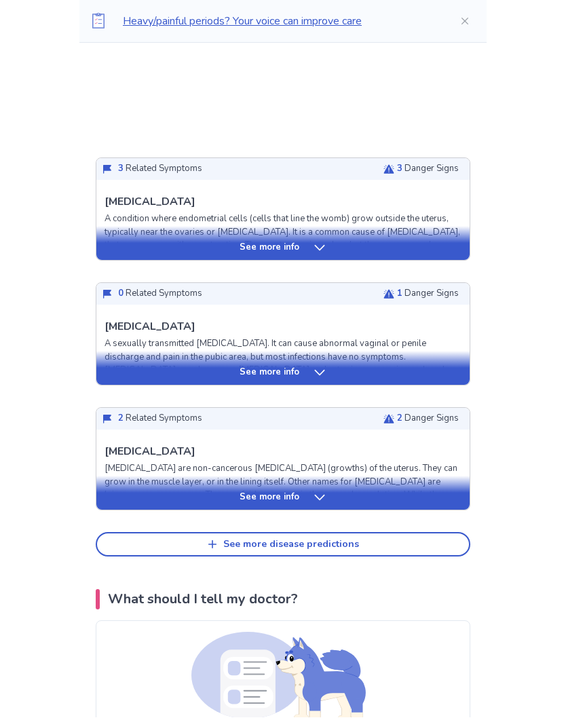
click at [300, 366] on div "See more info" at bounding box center [282, 373] width 373 height 14
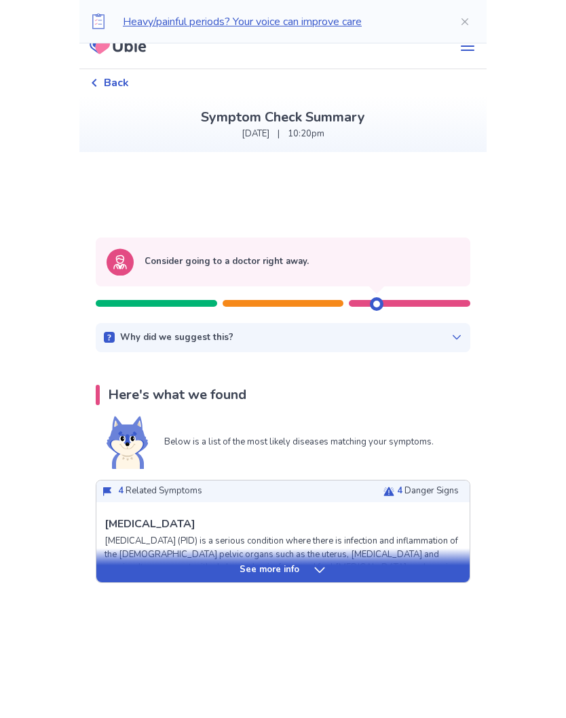
scroll to position [0, 0]
